Goal: Navigation & Orientation: Find specific page/section

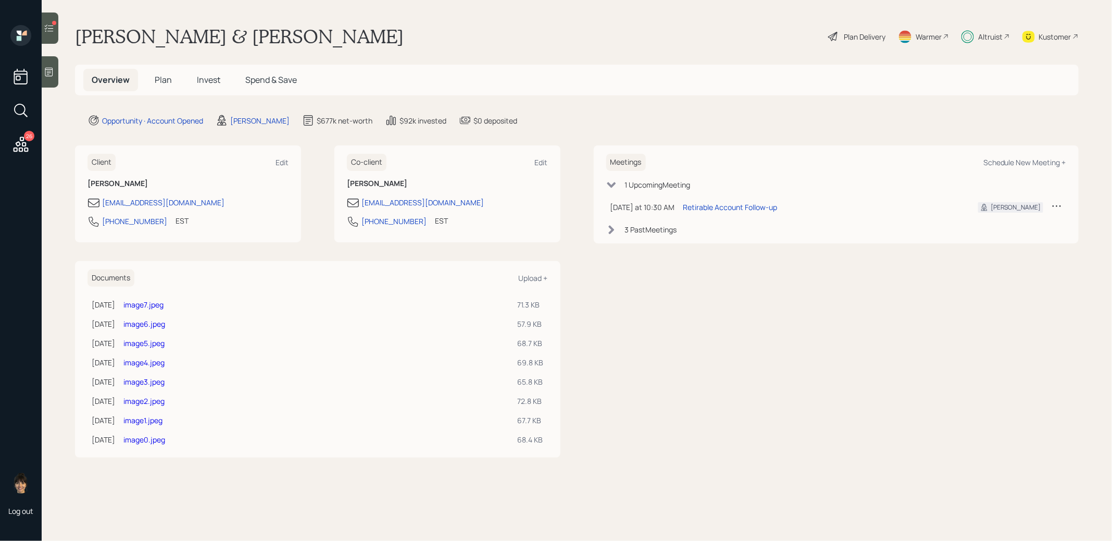
click at [52, 24] on div at bounding box center [54, 23] width 4 height 4
